Goal: Download file/media

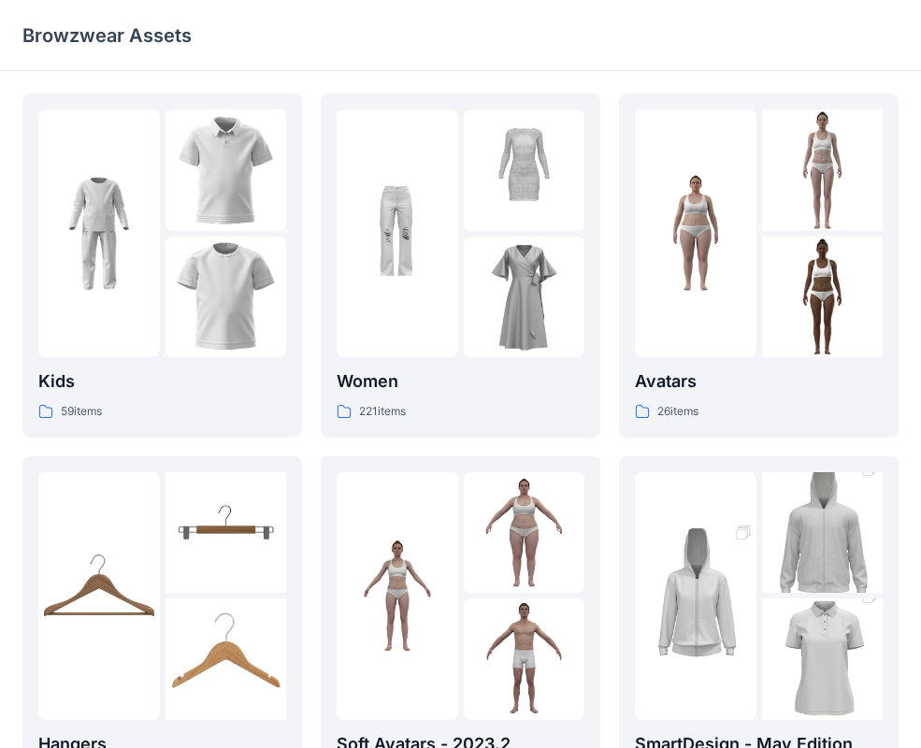
click at [575, 64] on div "Browzwear Assets" at bounding box center [460, 35] width 921 height 71
click at [448, 389] on p "Women" at bounding box center [461, 381] width 248 height 26
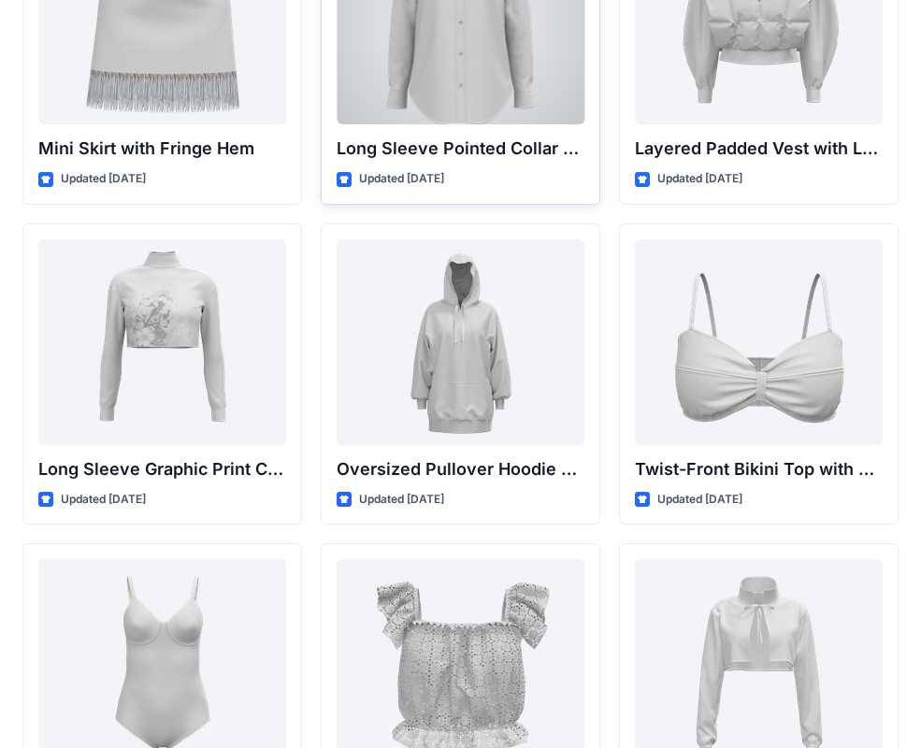
scroll to position [5722, 0]
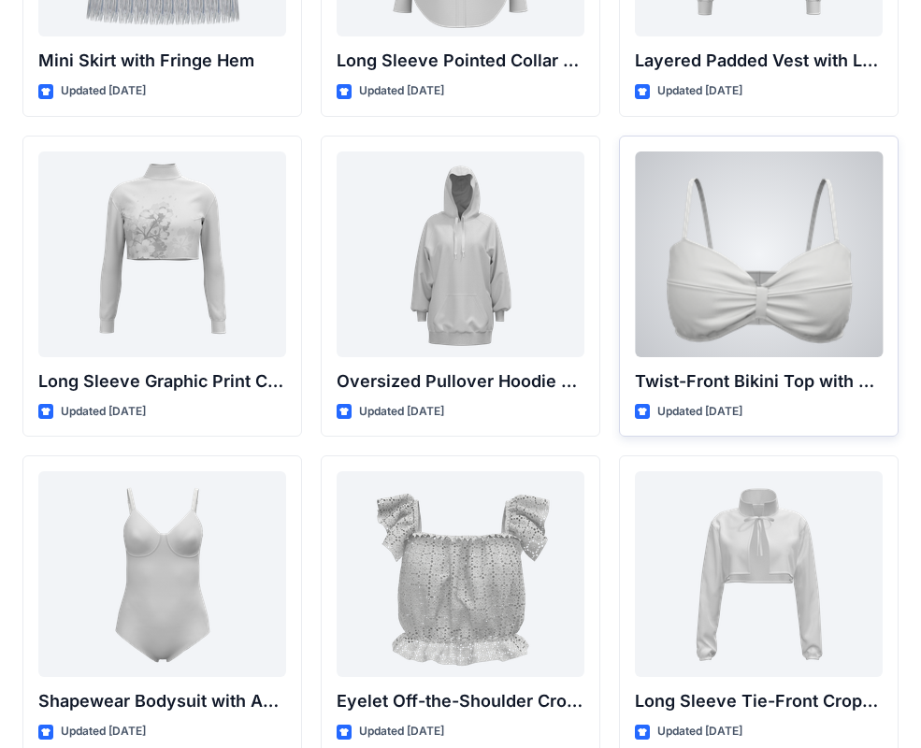
click at [699, 321] on div at bounding box center [759, 254] width 248 height 206
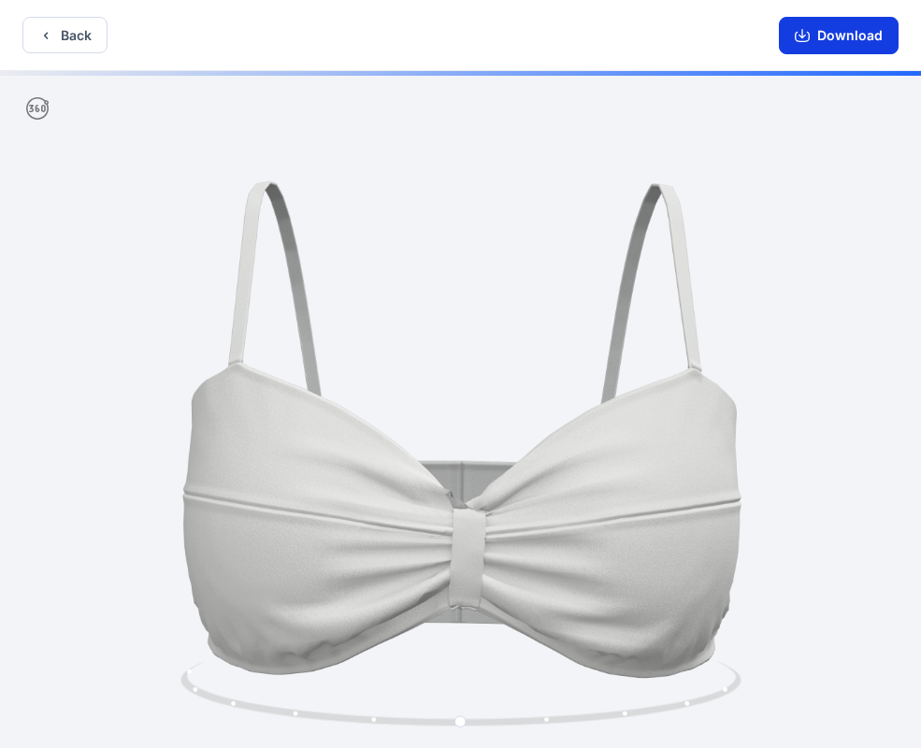
click at [843, 50] on button "Download" at bounding box center [839, 35] width 120 height 37
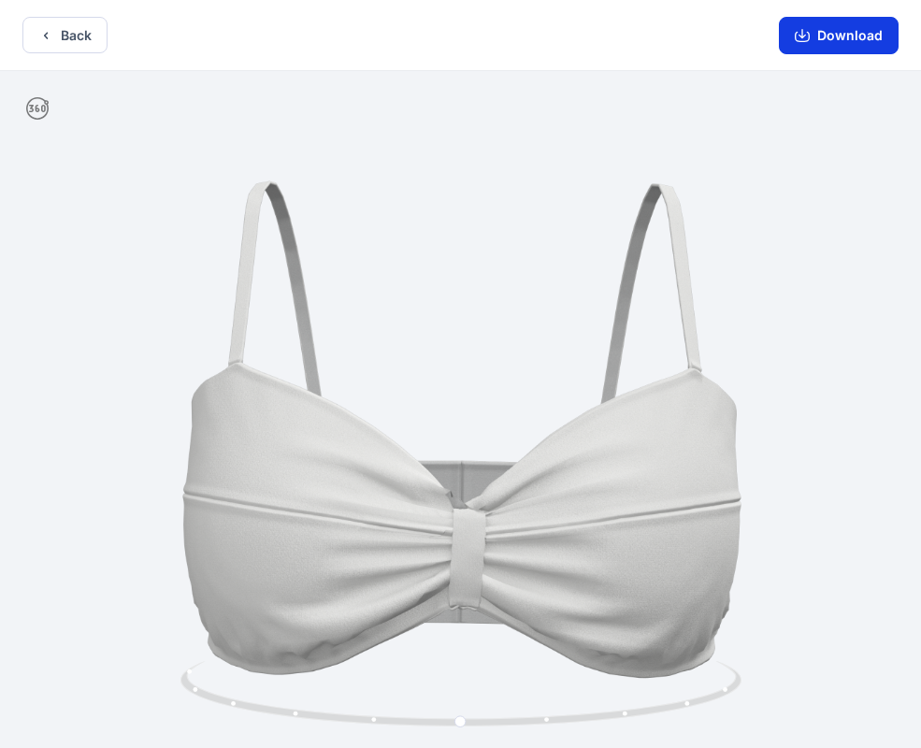
click at [821, 31] on button "Download" at bounding box center [839, 35] width 120 height 37
click at [88, 47] on button "Back" at bounding box center [64, 35] width 85 height 36
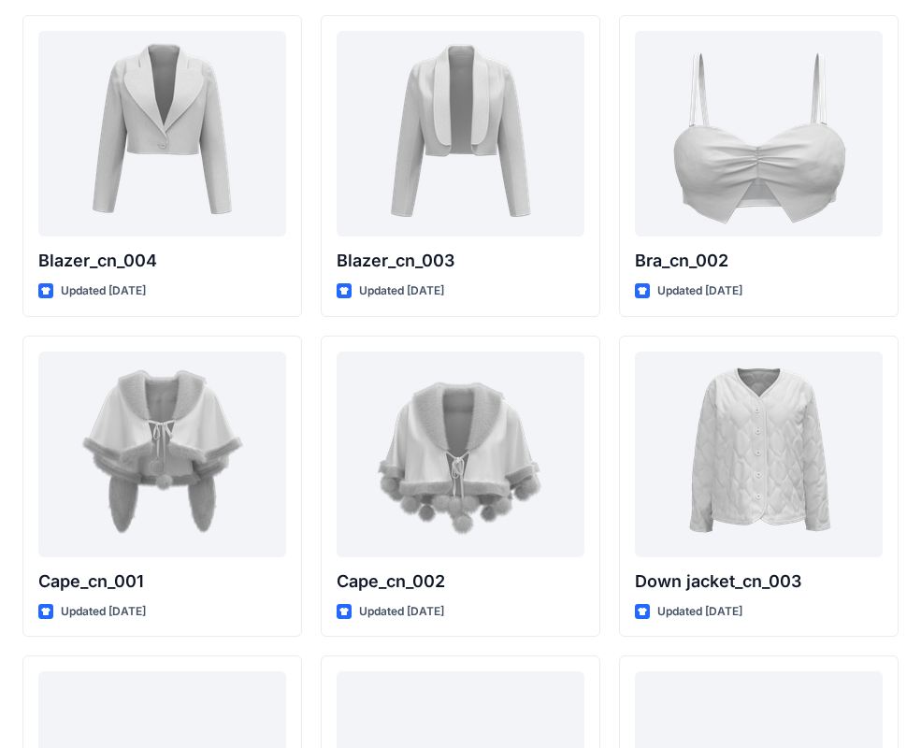
scroll to position [11265, 0]
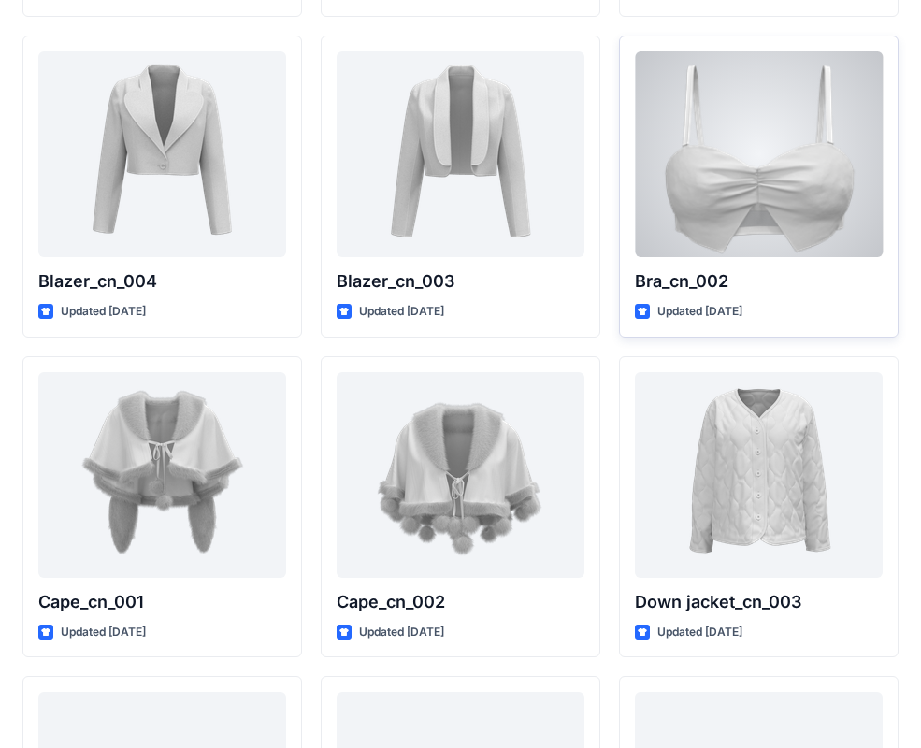
click at [763, 210] on div at bounding box center [759, 154] width 248 height 206
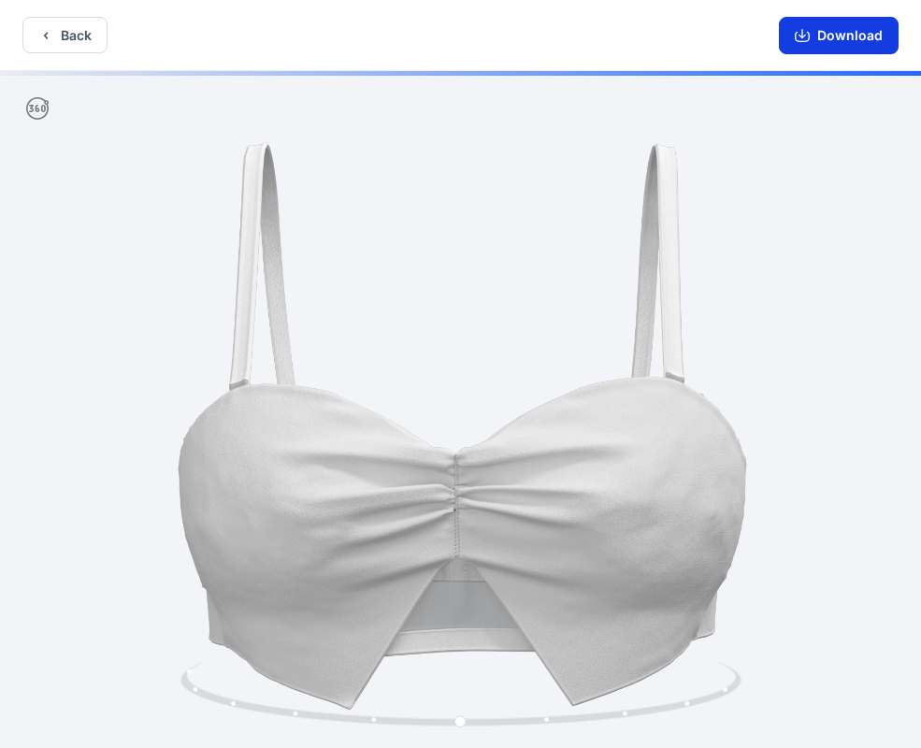
click at [835, 38] on button "Download" at bounding box center [839, 35] width 120 height 37
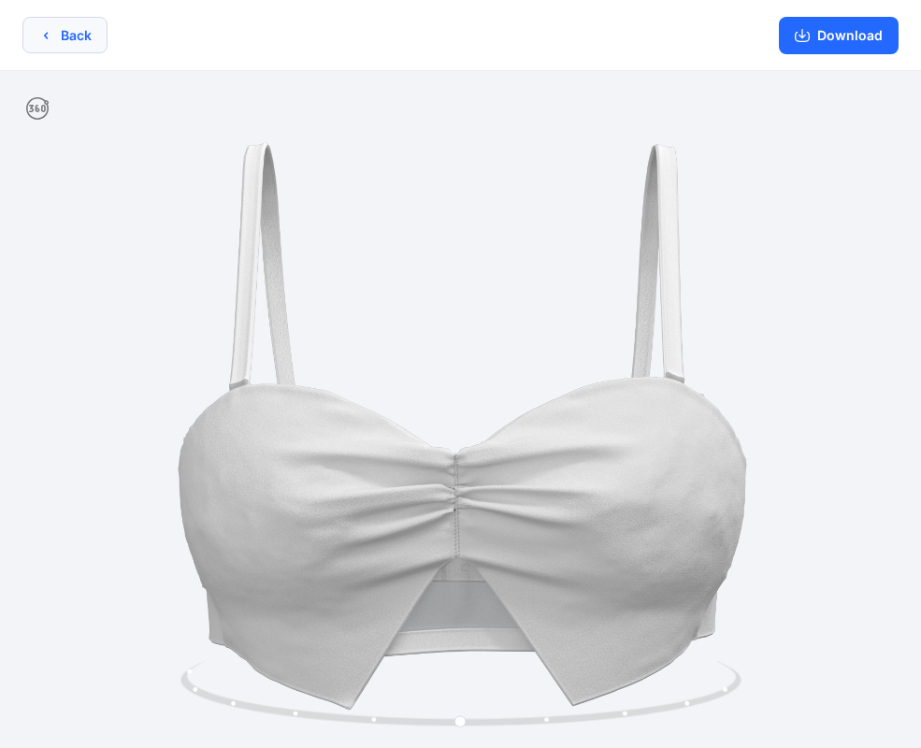
click at [54, 32] on button "Back" at bounding box center [64, 35] width 85 height 36
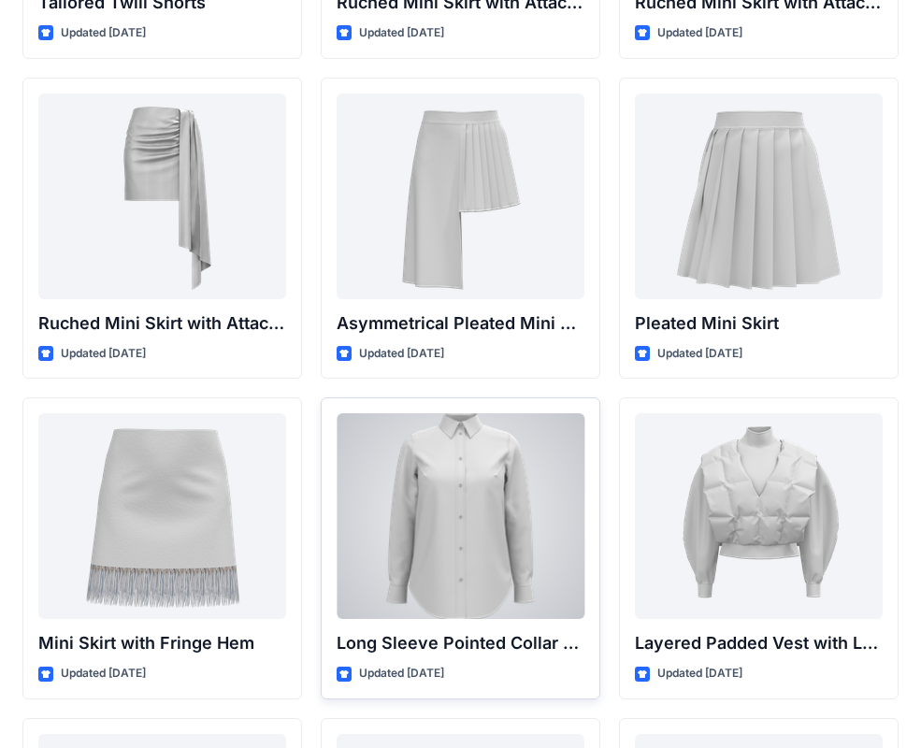
scroll to position [5116, 0]
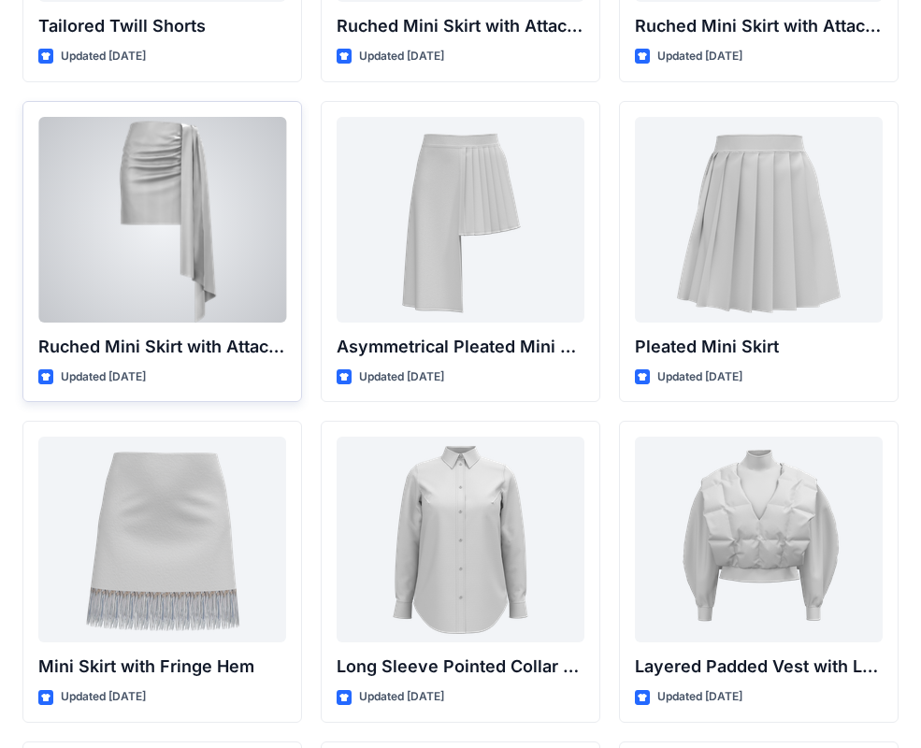
click at [195, 295] on div at bounding box center [162, 220] width 248 height 206
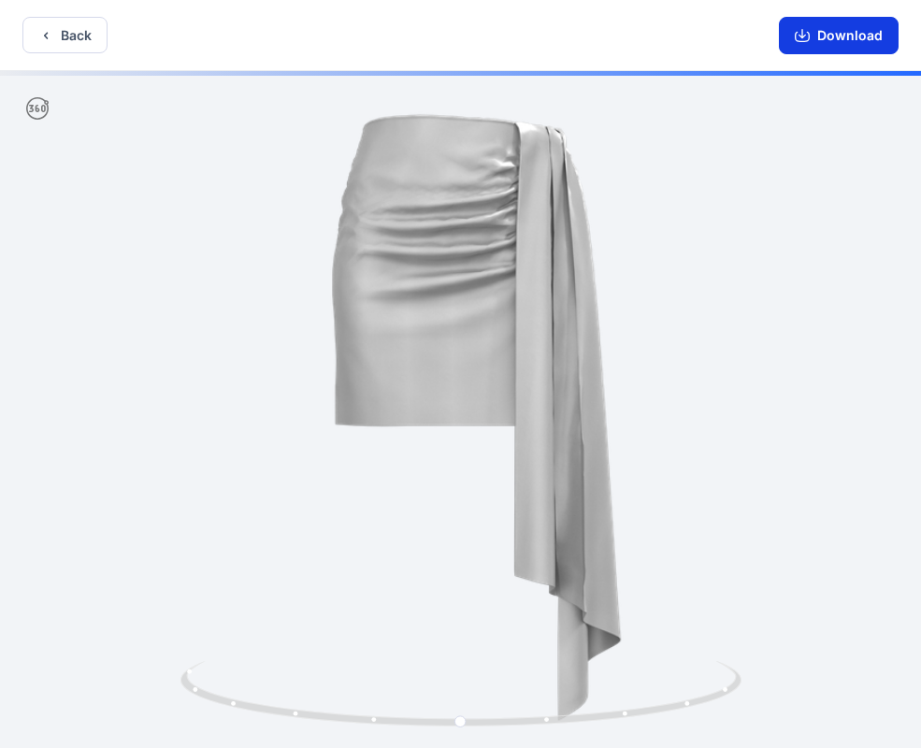
click at [808, 36] on icon "button" at bounding box center [802, 35] width 15 height 15
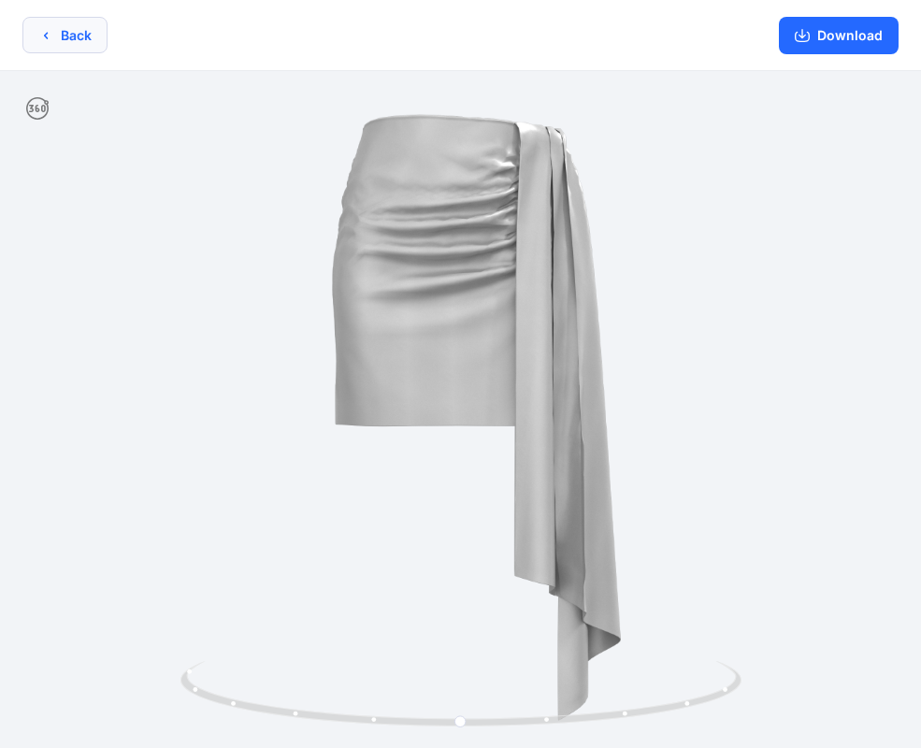
click at [79, 41] on button "Back" at bounding box center [64, 35] width 85 height 36
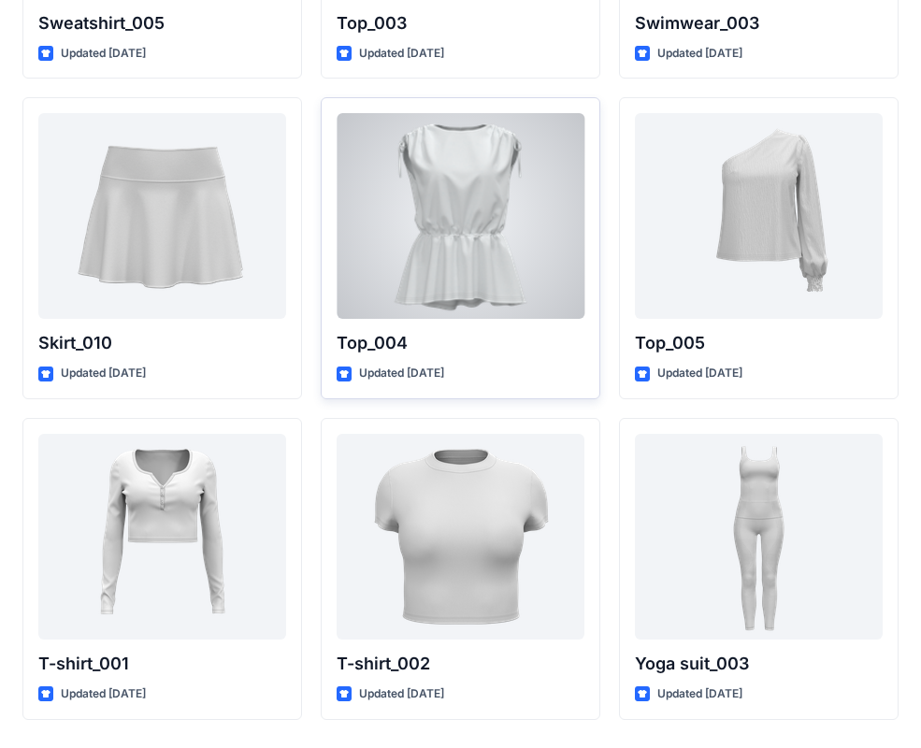
scroll to position [9664, 0]
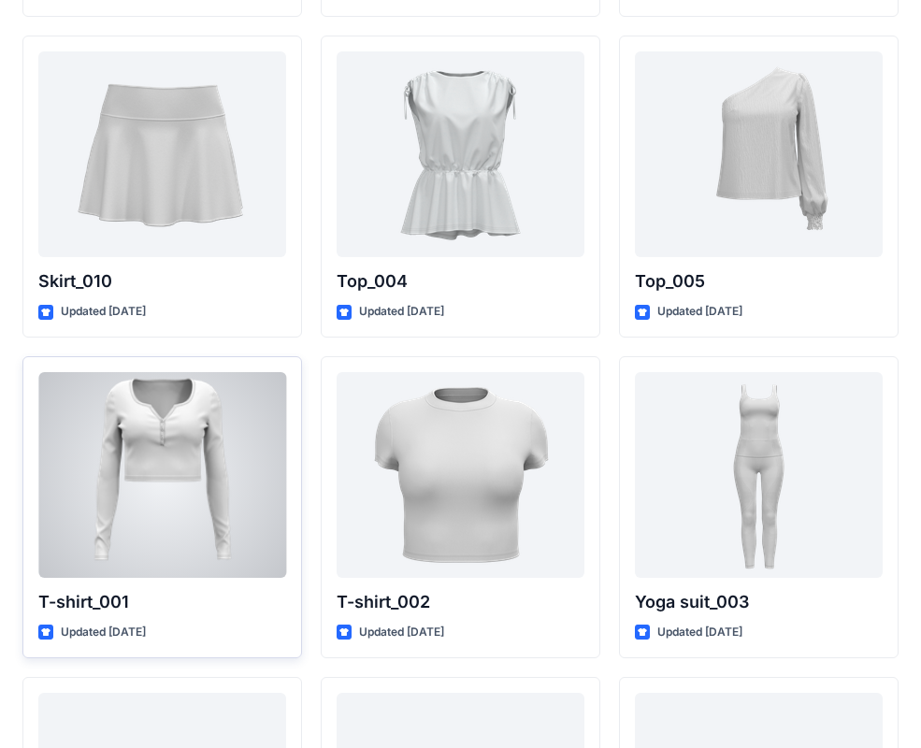
click at [243, 511] on div at bounding box center [162, 475] width 248 height 206
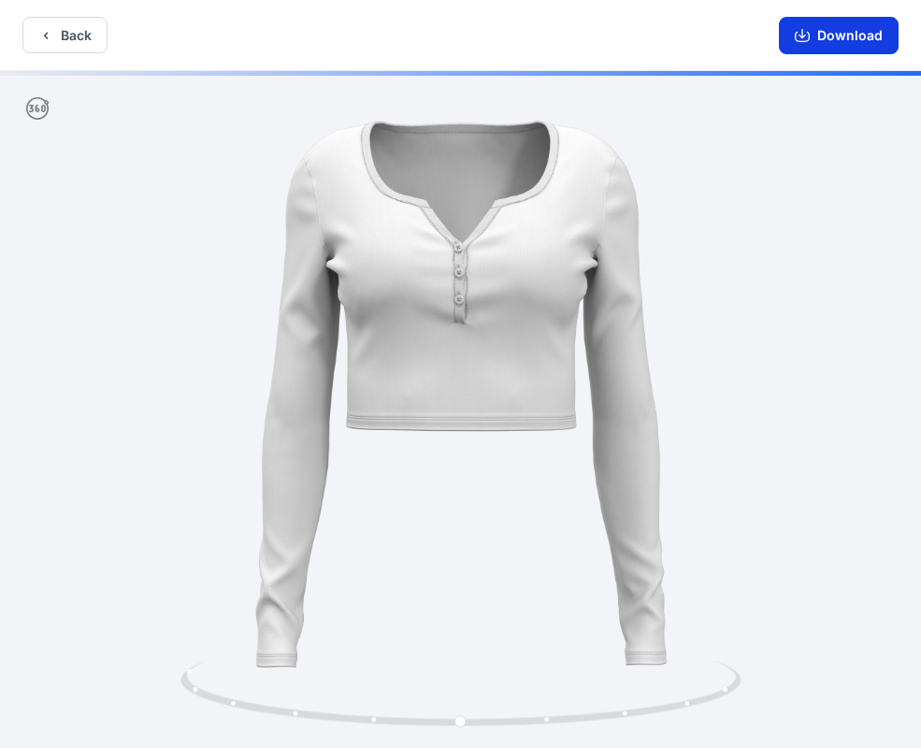
click at [829, 40] on button "Download" at bounding box center [839, 35] width 120 height 37
